Goal: Task Accomplishment & Management: Use online tool/utility

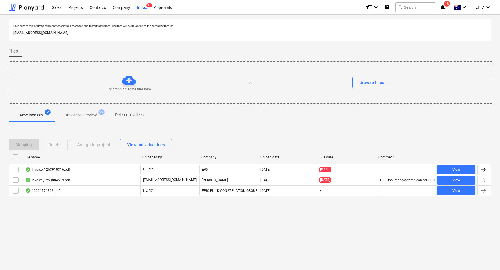
click at [103, 250] on div "Files sent to this address will automatically be processed and tested for virus…" at bounding box center [250, 143] width 500 height 256
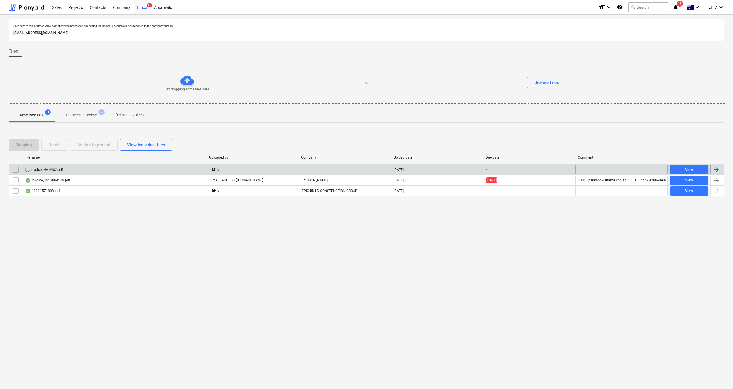
click at [58, 172] on div "Invoice INV-4482.pdf" at bounding box center [115, 169] width 184 height 9
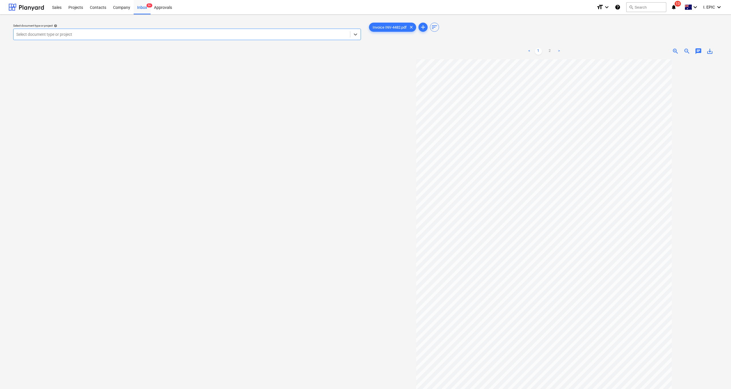
click at [132, 31] on div at bounding box center [181, 34] width 331 height 6
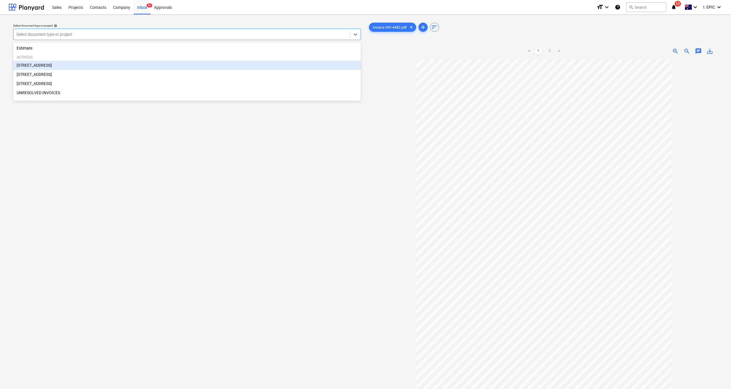
click at [47, 66] on div "[STREET_ADDRESS]" at bounding box center [187, 65] width 348 height 9
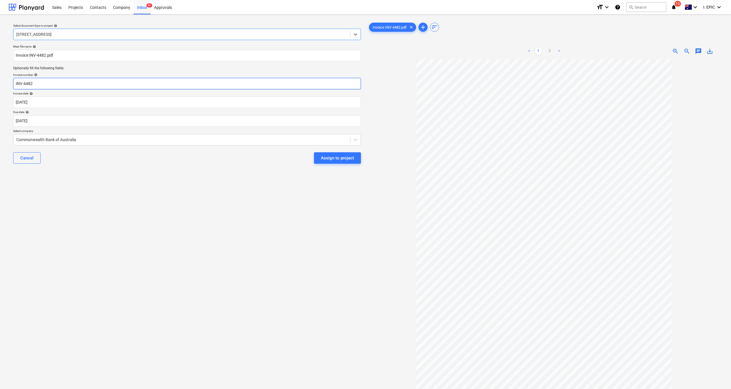
click at [45, 82] on input "INV-4482" at bounding box center [187, 83] width 348 height 11
click at [16, 54] on input "Invoice INV-4482.pdf" at bounding box center [187, 55] width 348 height 11
type input "Specialised Invoice INV-4482.pdf"
drag, startPoint x: 36, startPoint y: 85, endPoint x: 0, endPoint y: 72, distance: 38.4
click at [0, 72] on div "Select document type or project help [STREET_ADDRESS] file name help Specialise…" at bounding box center [365, 227] width 731 height 424
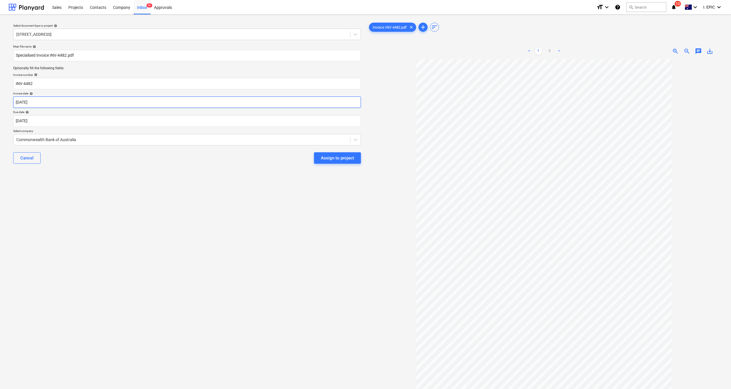
click at [33, 103] on body "Sales Projects Contacts Company Inbox 9+ Approvals format_size keyboard_arrow_d…" at bounding box center [365, 194] width 731 height 389
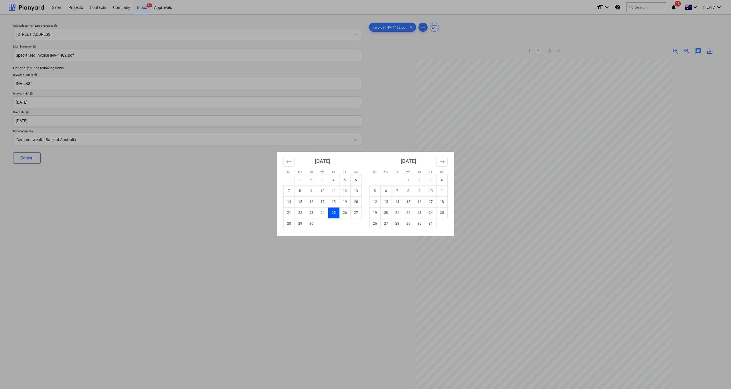
drag, startPoint x: 427, startPoint y: 191, endPoint x: 394, endPoint y: 203, distance: 35.0
click at [428, 191] on td "10" at bounding box center [430, 190] width 11 height 11
type input "[DATE]"
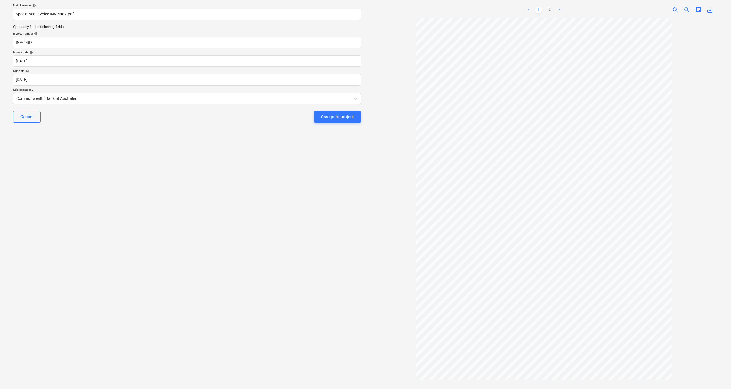
scroll to position [50, 0]
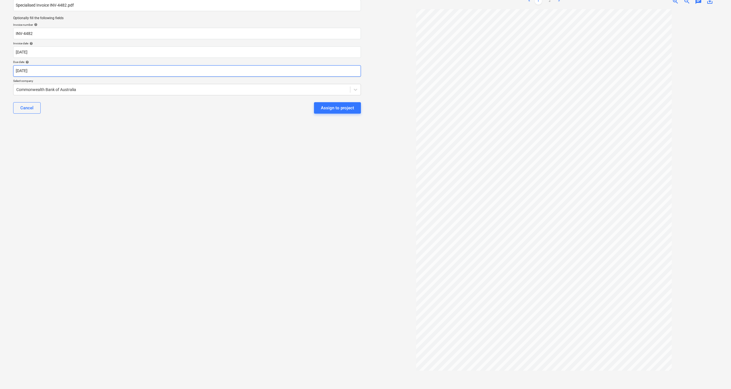
click at [35, 70] on body "Sales Projects Contacts Company Inbox 9+ Approvals format_size keyboard_arrow_d…" at bounding box center [365, 144] width 731 height 389
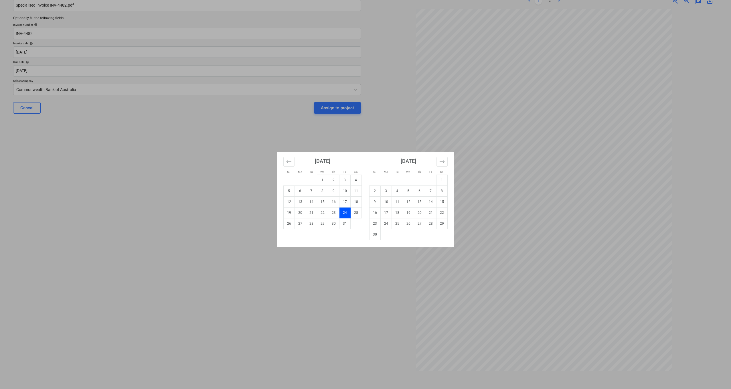
click at [50, 162] on div "Su Mo Tu We Th Fr Sa Su Mo Tu We Th Fr Sa [DATE] 1 2 3 4 5 6 7 8 9 10 11 12 13 …" at bounding box center [365, 194] width 731 height 389
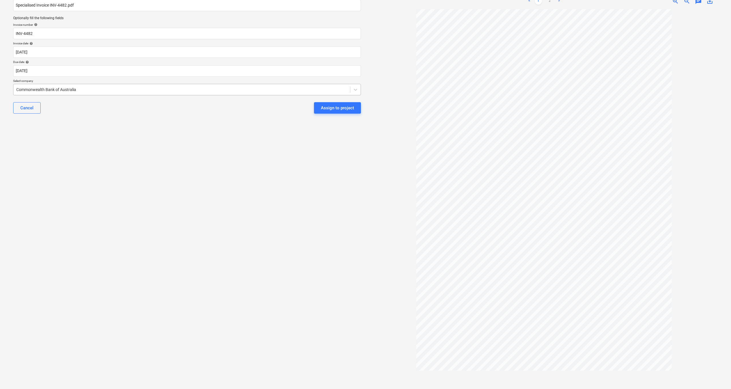
click at [260, 87] on div at bounding box center [181, 90] width 331 height 6
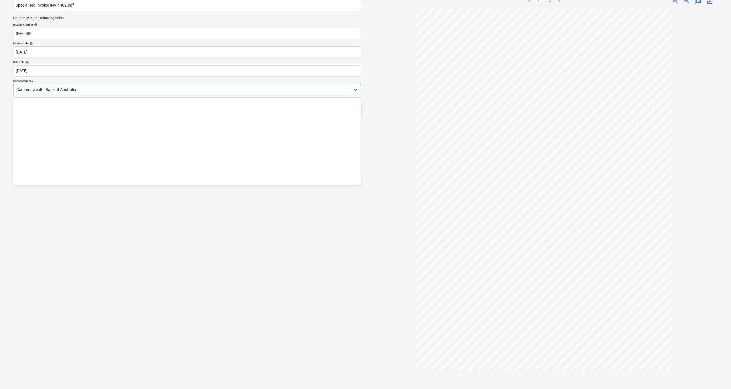
scroll to position [2384, 0]
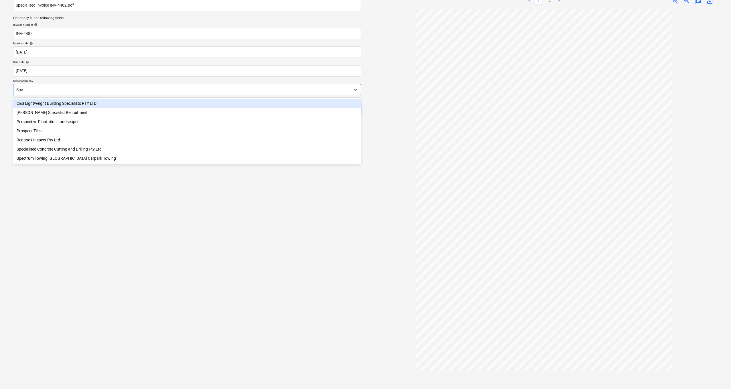
type input "Spec"
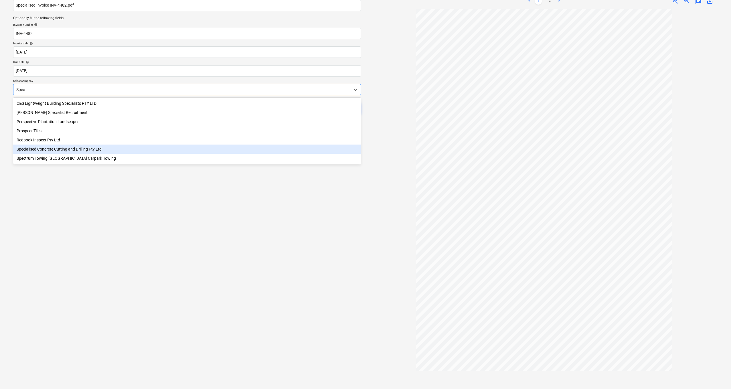
click at [50, 148] on div "Specialised Concrete Cutting and Drilling Pty Ltd" at bounding box center [187, 148] width 348 height 9
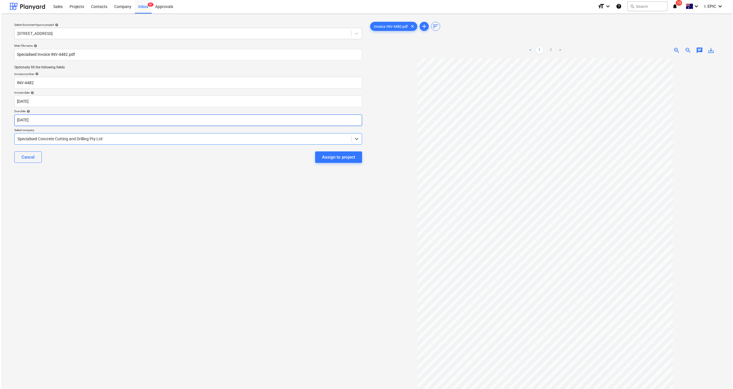
scroll to position [0, 0]
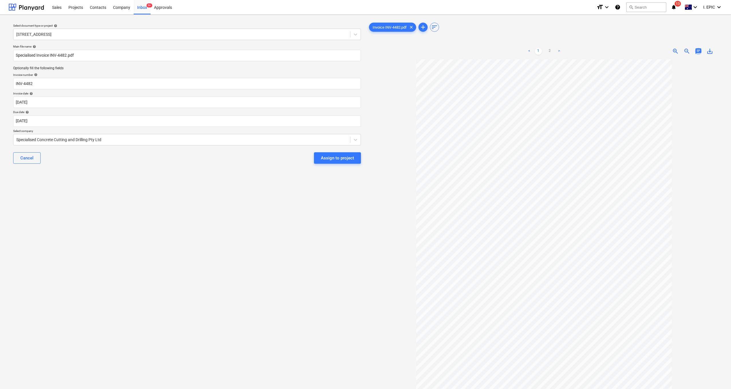
click at [500, 50] on span "chat" at bounding box center [698, 51] width 7 height 7
click at [500, 102] on div "Write a note or @mention to notify a teammate [PERSON_NAME]" at bounding box center [658, 111] width 114 height 34
drag, startPoint x: 654, startPoint y: 100, endPoint x: 699, endPoint y: 100, distance: 45.2
click at [500, 100] on p "Rates are correct. @ [PERSON_NAME] ﻿ to approve this [PERSON_NAME]" at bounding box center [657, 100] width 109 height 6
click at [500, 137] on div "Save" at bounding box center [612, 135] width 9 height 7
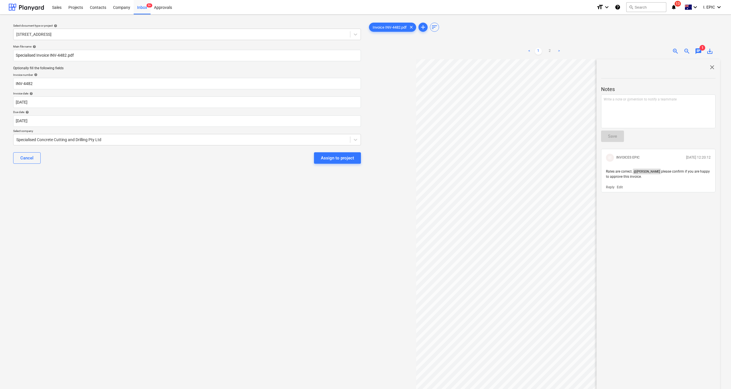
click at [216, 215] on div "Select document type or project help [STREET_ADDRESS] file name help Specialise…" at bounding box center [187, 226] width 357 height 415
click at [336, 160] on div "Assign to project" at bounding box center [337, 157] width 33 height 7
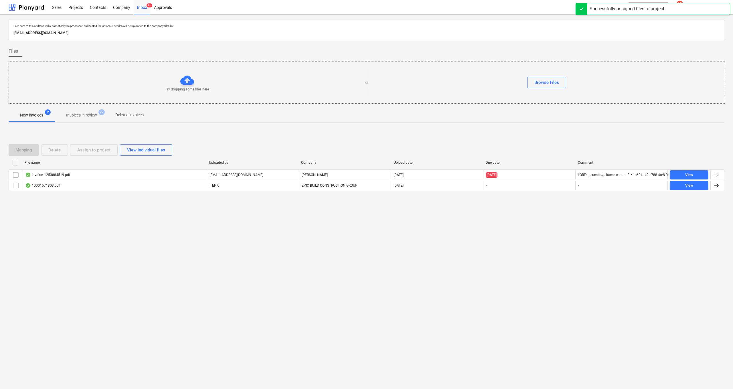
click at [229, 270] on div "Files sent to this address will automatically be processed and tested for virus…" at bounding box center [366, 202] width 733 height 374
